Goal: Information Seeking & Learning: Learn about a topic

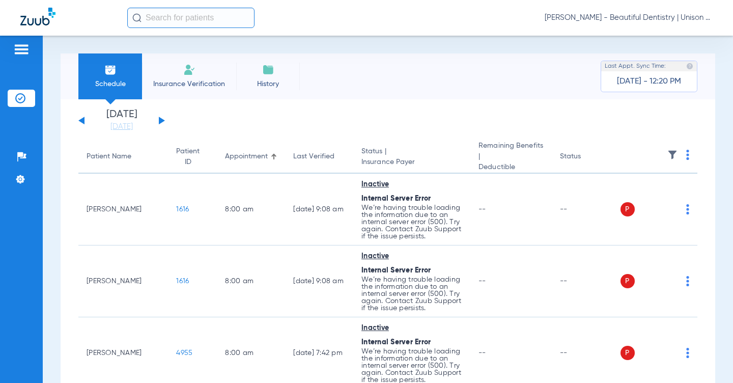
scroll to position [860, 0]
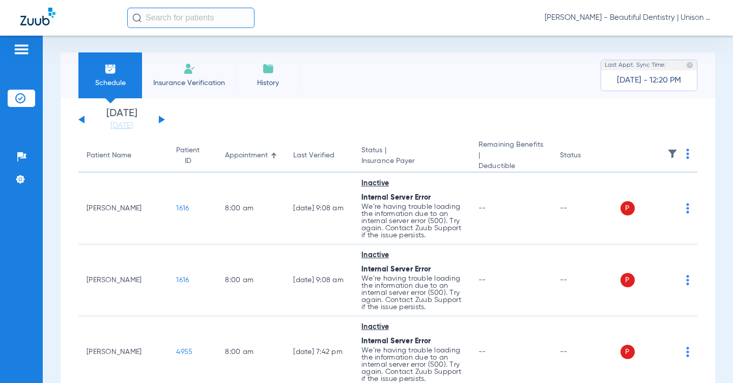
scroll to position [0, 0]
click at [80, 121] on button at bounding box center [81, 121] width 6 height 8
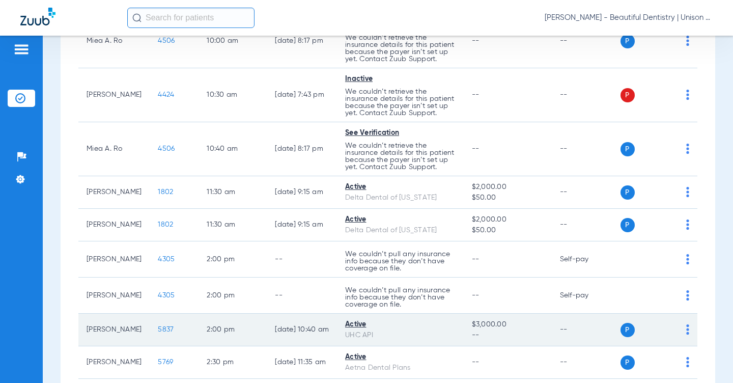
scroll to position [260, 0]
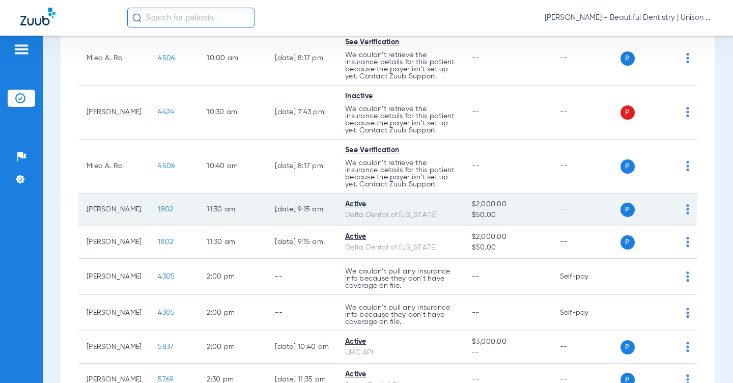
click at [158, 213] on span "1802" at bounding box center [165, 209] width 15 height 7
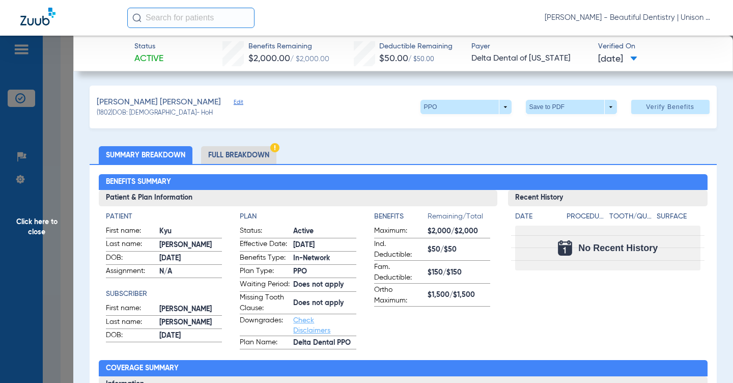
click at [319, 164] on div "Benefits Summary Patient & Plan Information Patient First name: Kyu Last name: …" at bounding box center [403, 360] width 626 height 392
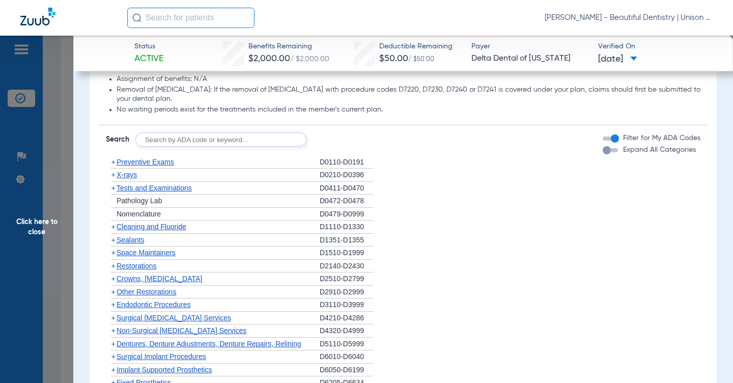
scroll to position [662, 0]
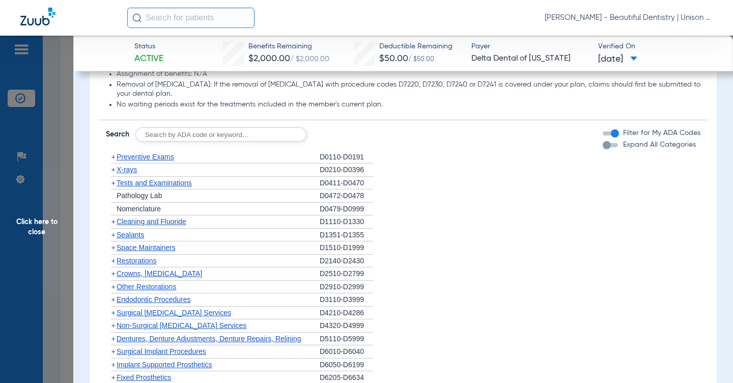
click at [416, 242] on li "+ Sealants D1351-D1355" at bounding box center [403, 234] width 594 height 13
click at [430, 212] on li "+ Nomenclature D0479-D0999" at bounding box center [403, 209] width 594 height 13
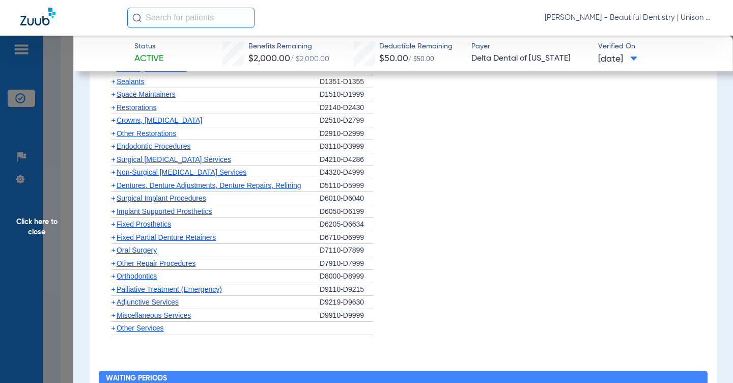
scroll to position [814, 0]
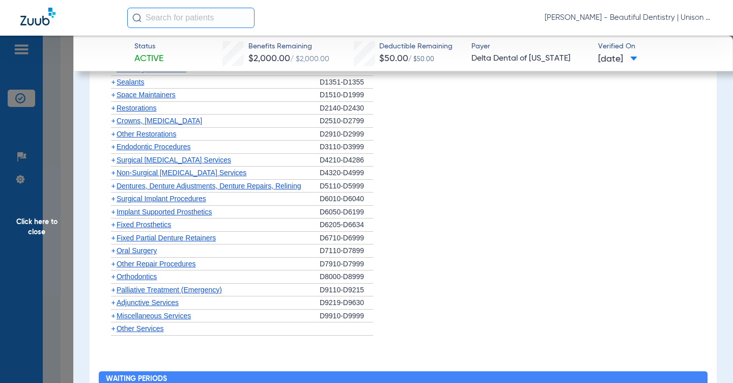
click at [117, 306] on span "Adjunctive Services" at bounding box center [148, 302] width 62 height 8
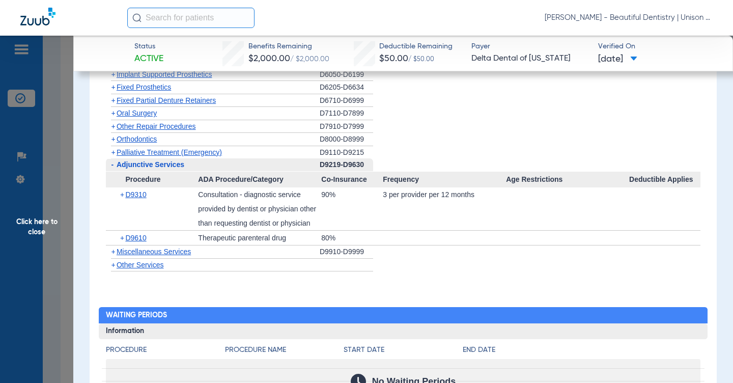
scroll to position [967, 0]
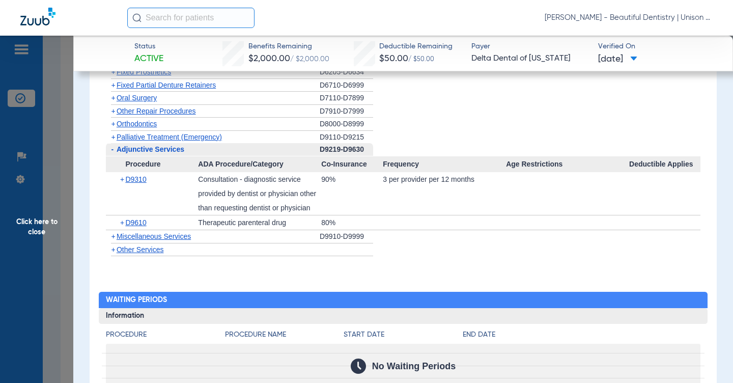
click at [91, 108] on div "Procedure Benefits Disclaimers Basis of payment: PPO Providers (DPO in the stat…" at bounding box center [403, 84] width 626 height 962
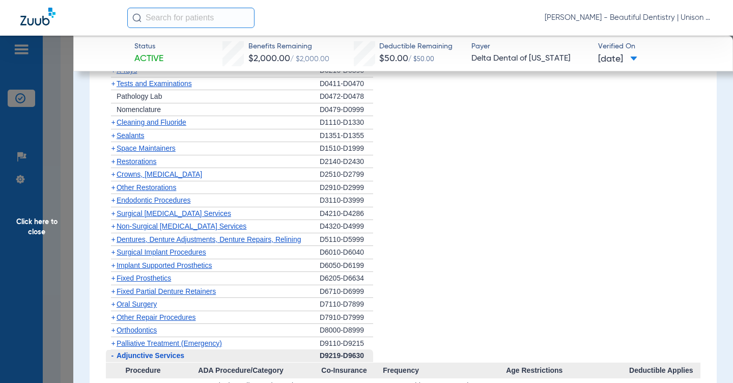
scroll to position [763, 0]
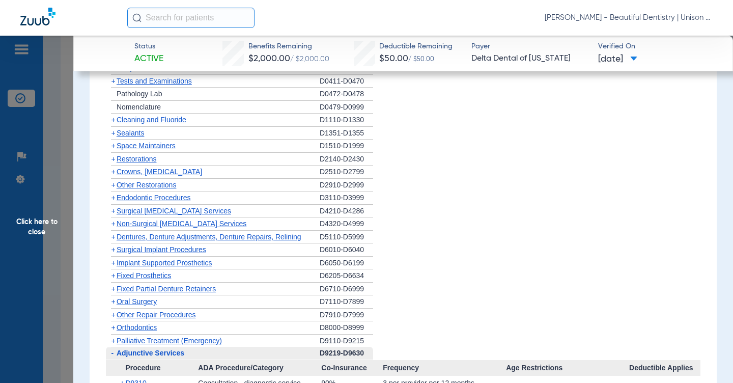
click at [111, 202] on span "+" at bounding box center [113, 197] width 4 height 8
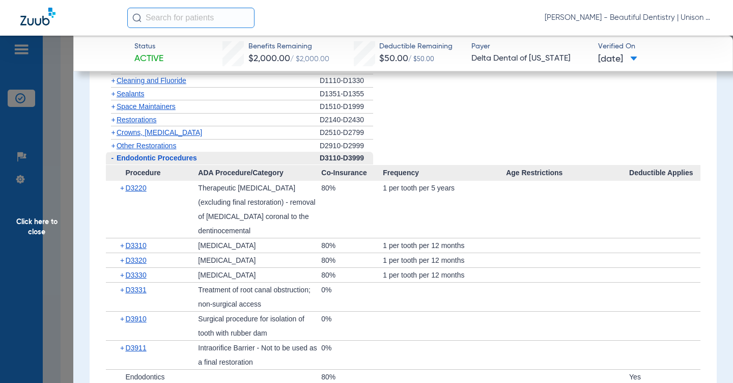
scroll to position [814, 0]
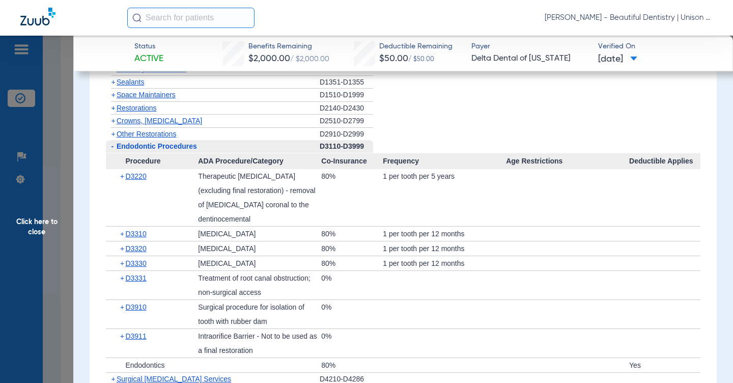
click at [100, 139] on app-category-list "+ Preventive Exams D0110-D0191 + X-rays D0210-D0396 + Tests and Examinations D0…" at bounding box center [403, 313] width 609 height 630
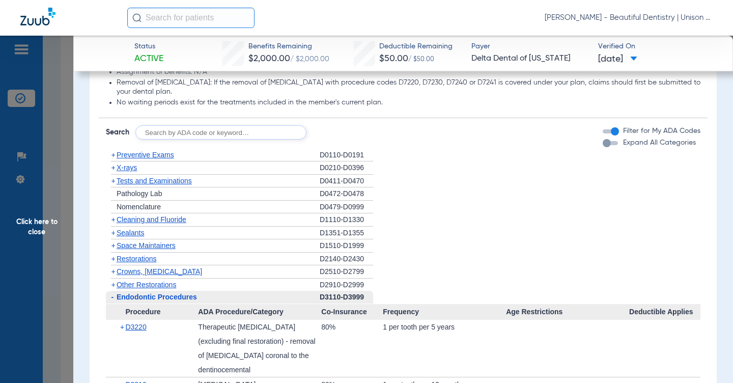
scroll to position [662, 0]
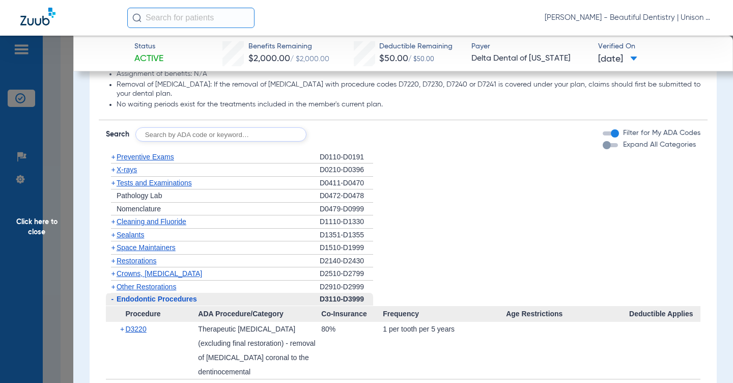
click at [112, 187] on span "+" at bounding box center [113, 183] width 4 height 8
